Goal: Task Accomplishment & Management: Complete application form

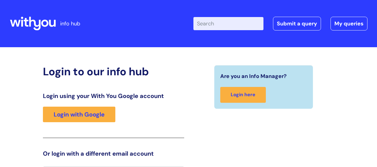
scroll to position [13, 0]
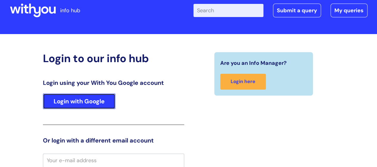
click at [85, 98] on link "Login with Google" at bounding box center [79, 101] width 72 height 16
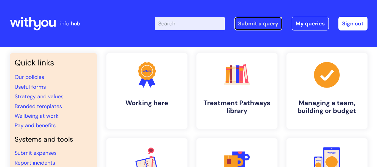
click at [263, 22] on link "Submit a query" at bounding box center [258, 24] width 48 height 14
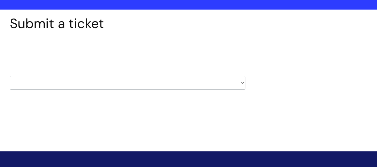
scroll to position [69, 0]
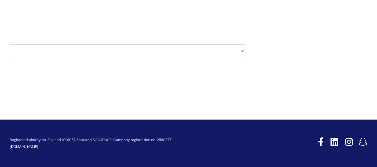
click at [242, 52] on select "HR / People IT and Support Clinical Drug Alerts Finance Accounts Data Support T…" at bounding box center [128, 51] width 236 height 14
select select "property_&_estates"
click at [10, 44] on select "HR / People IT and Support Clinical Drug Alerts Finance Accounts Data Support T…" at bounding box center [128, 51] width 236 height 14
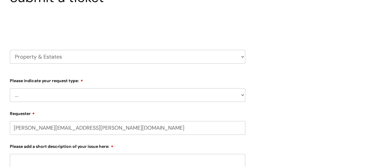
scroll to position [90, 0]
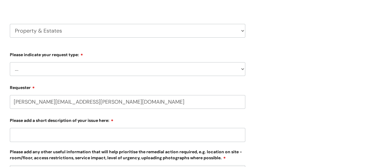
click at [242, 69] on select "... Facilities Support Lease/ Tenancy Agreements Health & Safety and Environmen…" at bounding box center [128, 69] width 236 height 14
select select "Facilities Support"
click at [10, 62] on select "... Facilities Support Lease/ Tenancy Agreements Health & Safety and Environmen…" at bounding box center [128, 69] width 236 height 14
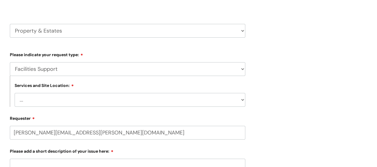
click at [244, 101] on select "... Cleethorpes Darlington Tubwell Darlington Coniscliffe Grimsby Preston Redca…" at bounding box center [130, 100] width 231 height 14
select select "[GEOGRAPHIC_DATA]"
click at [15, 93] on select "... Cleethorpes Darlington Tubwell Darlington Coniscliffe Grimsby Preston Redca…" at bounding box center [130, 100] width 231 height 14
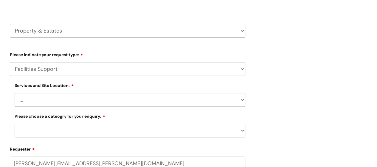
click at [243, 132] on select "... Electrical and Lighting Plumbing and Drainage Heating and Cooling Fixtures,…" at bounding box center [130, 131] width 231 height 14
select select "Plumbing and Drainage"
click at [15, 124] on select "... Electrical and Lighting Plumbing and Drainage Heating and Cooling Fixtures,…" at bounding box center [130, 131] width 231 height 14
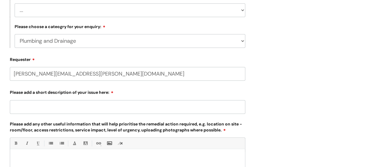
scroll to position [179, 0]
click at [16, 108] on input "Please add a short description of your issue here:" at bounding box center [128, 107] width 236 height 14
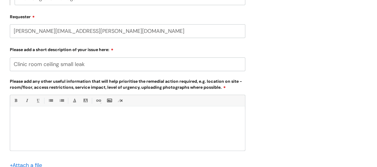
scroll to position [239, 0]
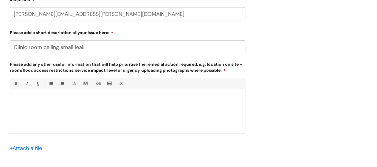
type input "Clinic room ceiling small leak"
click at [33, 99] on p at bounding box center [128, 99] width 226 height 5
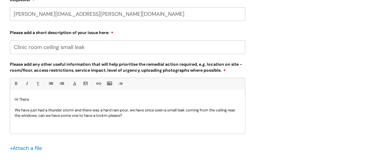
click at [119, 115] on p "We have just had a thunder storm and there was a hard rain pour, we have since …" at bounding box center [128, 112] width 226 height 11
click at [83, 115] on p "We have just had a thunder storm and there was a hard rain pour, we have since …" at bounding box center [128, 112] width 226 height 11
click at [64, 110] on p "We have just had a thunder storm and there was a hard rain pour, we have since …" at bounding box center [128, 112] width 226 height 11
click at [70, 97] on p "Hi There." at bounding box center [128, 99] width 226 height 5
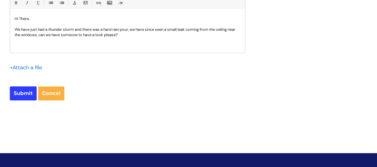
scroll to position [328, 0]
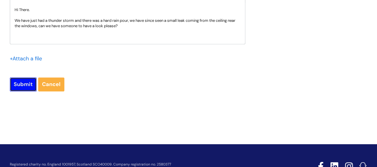
click at [18, 81] on input "Submit" at bounding box center [23, 84] width 27 height 14
type input "Please Wait..."
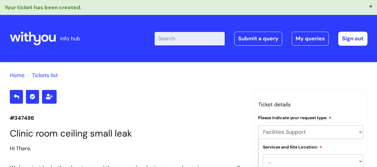
select select "Facilities Support"
select select "[GEOGRAPHIC_DATA]"
select select "Plumbing and Drainage"
